Goal: Transaction & Acquisition: Purchase product/service

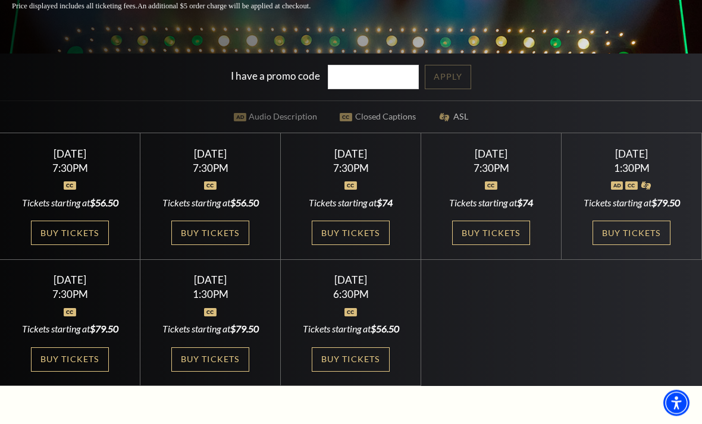
scroll to position [274, 0]
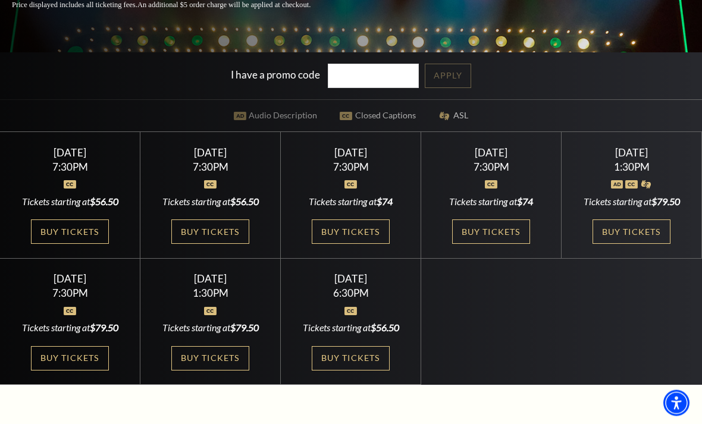
click at [654, 243] on div "Saturday November 1 1:30PM Tickets starting at $79.50 Buy Tickets" at bounding box center [632, 196] width 140 height 127
click at [634, 245] on link "Buy Tickets" at bounding box center [631, 232] width 77 height 24
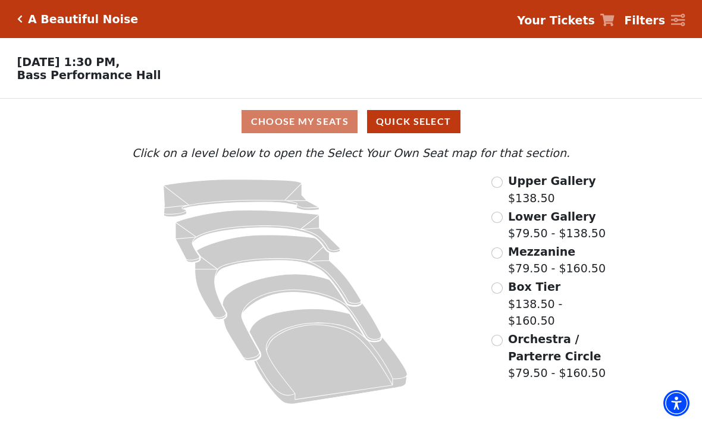
click at [499, 293] on input "Box Tier$138.50 - $160.50\a" at bounding box center [497, 288] width 11 height 11
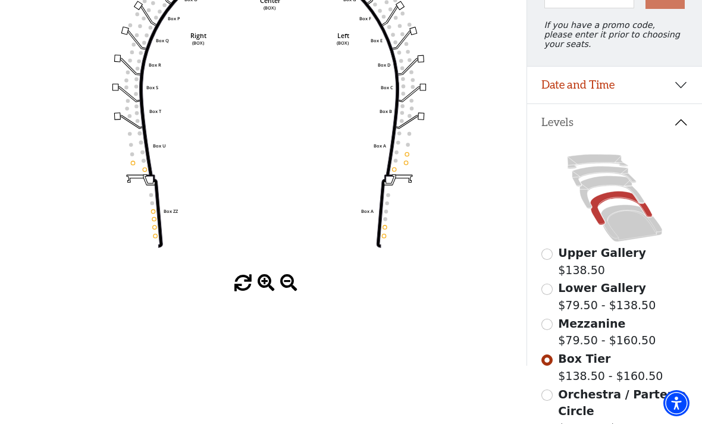
scroll to position [148, 0]
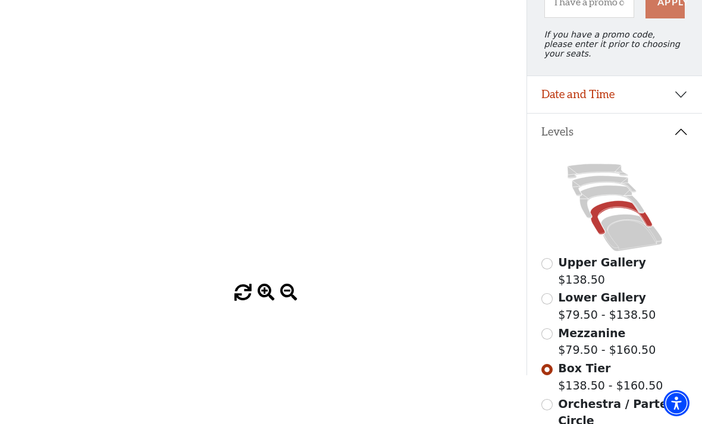
click at [547, 370] on input "Box Tier$138.50 - $160.50\a" at bounding box center [547, 369] width 11 height 11
click at [552, 340] on input "Mezzanine$79.50 - $160.50\a" at bounding box center [547, 334] width 11 height 11
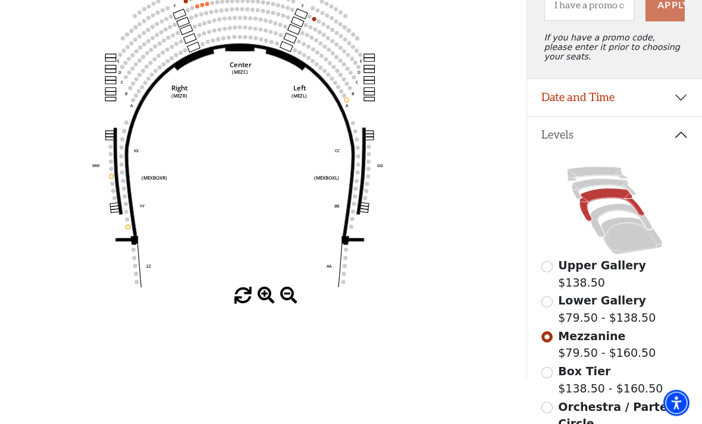
scroll to position [145, 0]
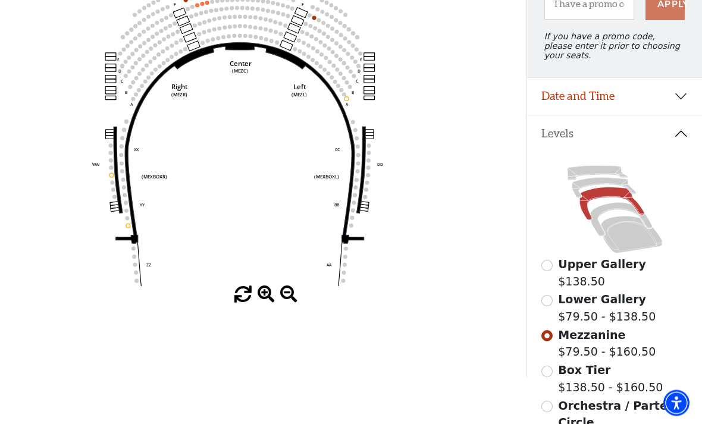
click at [549, 412] on input "Orchestra / Parterre Circle$79.50 - $160.50\a" at bounding box center [547, 407] width 11 height 11
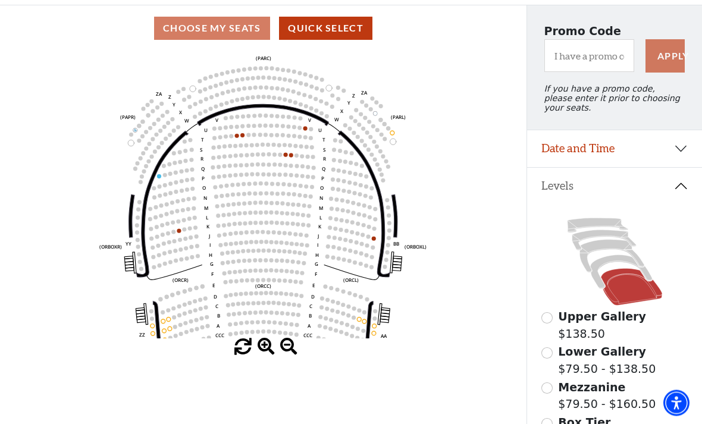
scroll to position [93, 0]
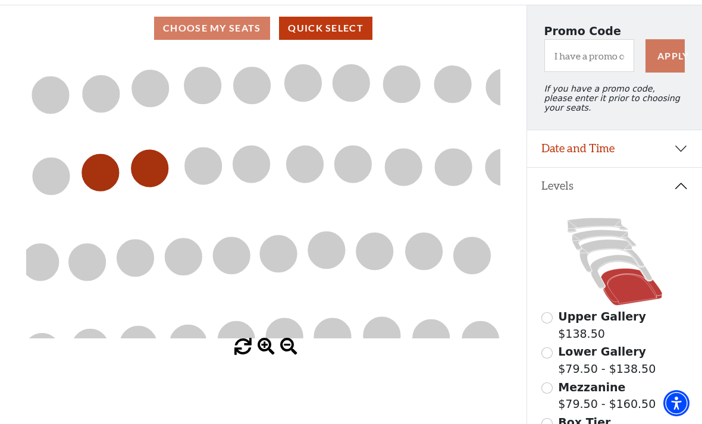
click at [113, 173] on circle at bounding box center [101, 173] width 36 height 36
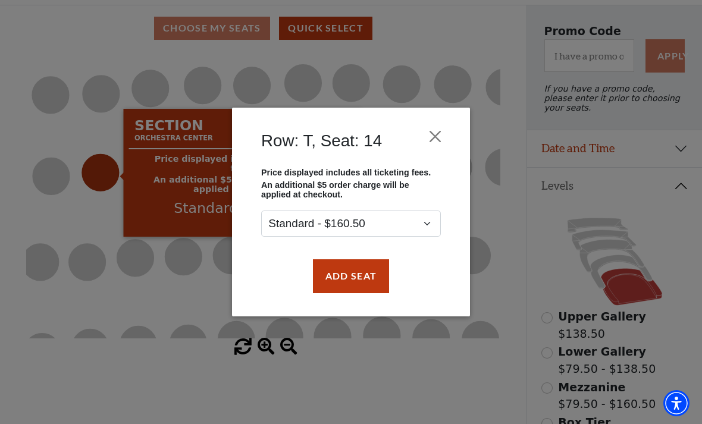
click at [439, 139] on button "Close" at bounding box center [435, 137] width 23 height 23
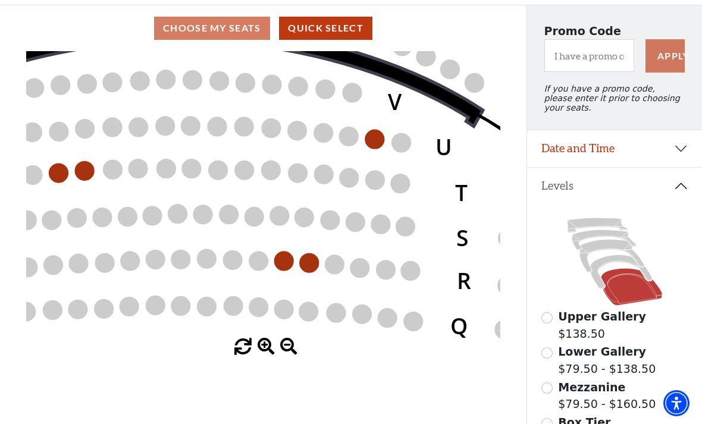
click at [314, 262] on circle at bounding box center [309, 263] width 19 height 19
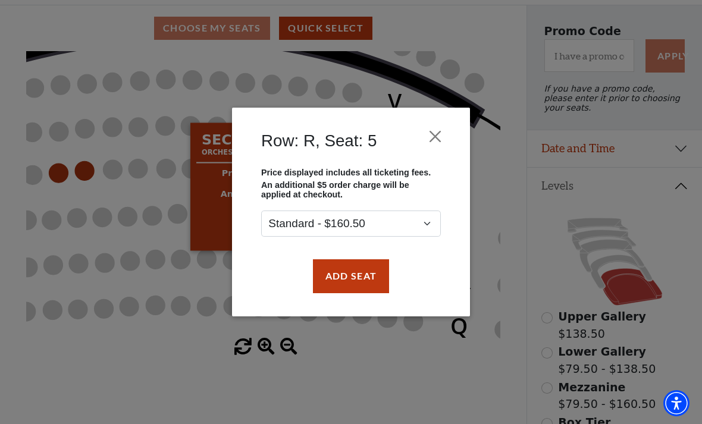
click at [442, 132] on button "Close" at bounding box center [435, 137] width 23 height 23
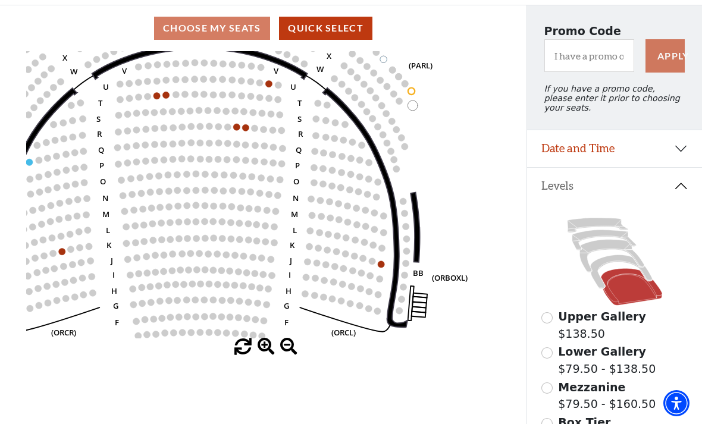
click at [594, 393] on span "Mezzanine" at bounding box center [591, 387] width 67 height 13
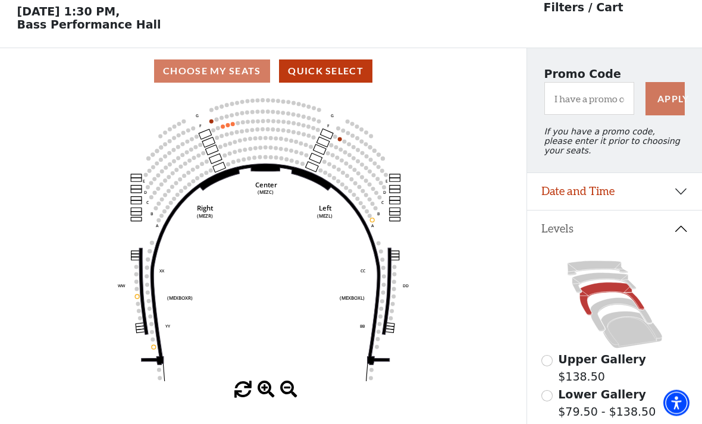
scroll to position [55, 0]
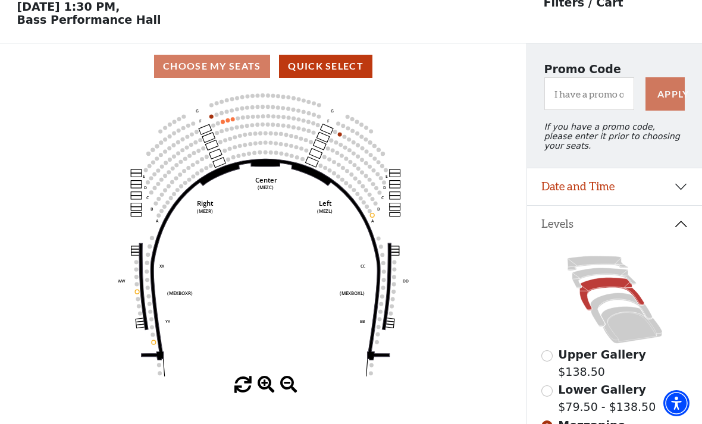
click at [616, 395] on span "Lower Gallery" at bounding box center [602, 389] width 88 height 13
